Goal: Transaction & Acquisition: Purchase product/service

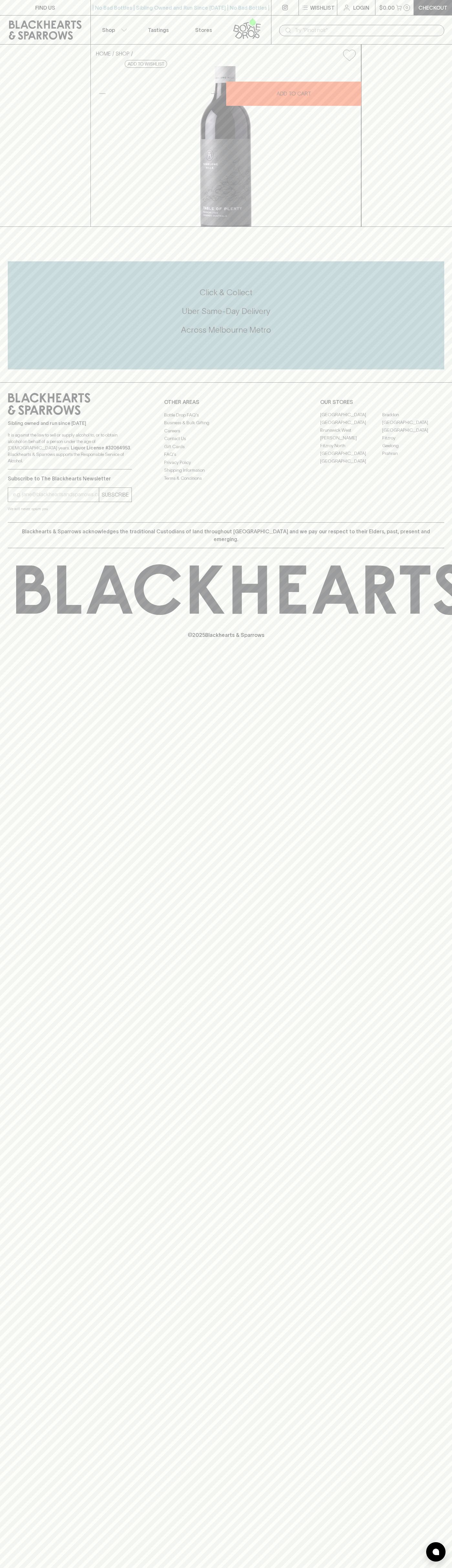
click at [53, 26] on icon at bounding box center [45, 30] width 81 height 19
click at [443, 1357] on div "FIND US | No Bad Bottles | Sibling Owned and Run Since [DATE] | No Bad Bottles …" at bounding box center [226, 784] width 452 height 1568
click at [116, 1567] on html "FIND US | No Bad Bottles | Sibling Owned and Run Since [DATE] | No Bad Bottles …" at bounding box center [226, 784] width 452 height 1568
click at [19, 1348] on div "FIND US | No Bad Bottles | Sibling Owned and Run Since [DATE] | No Bad Bottles …" at bounding box center [226, 784] width 452 height 1568
